Goal: Transaction & Acquisition: Purchase product/service

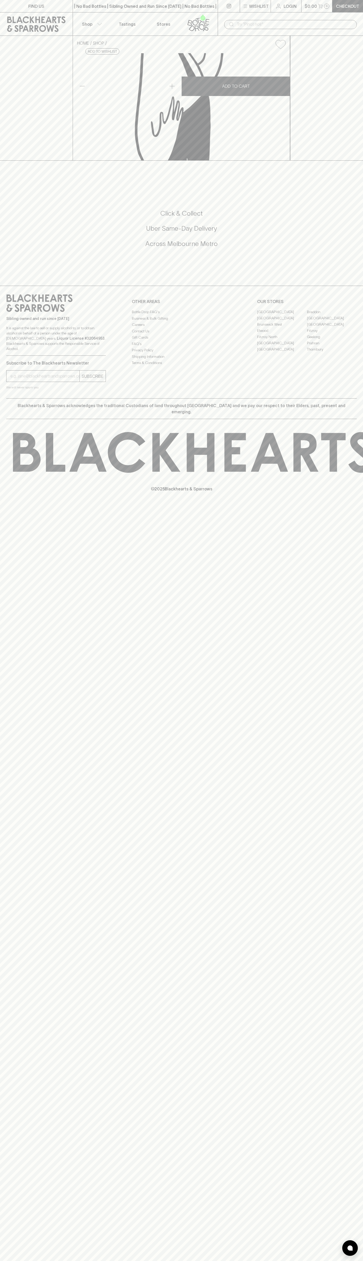
click at [90, 12] on button "Shop" at bounding box center [91, 23] width 36 height 23
click at [356, 81] on div at bounding box center [181, 630] width 363 height 1261
click at [204, 1261] on html "FIND US | No Bad Bottles | Sibling Owned and Run Since [DATE] | No Bad Bottles …" at bounding box center [181, 630] width 363 height 1261
click at [0, 347] on div at bounding box center [181, 630] width 363 height 1261
